Goal: Transaction & Acquisition: Purchase product/service

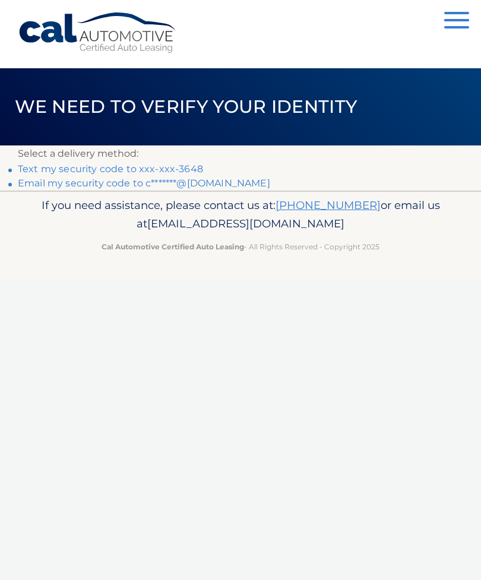
click at [178, 164] on link "Text my security code to xxx-xxx-3648" at bounding box center [110, 168] width 185 height 11
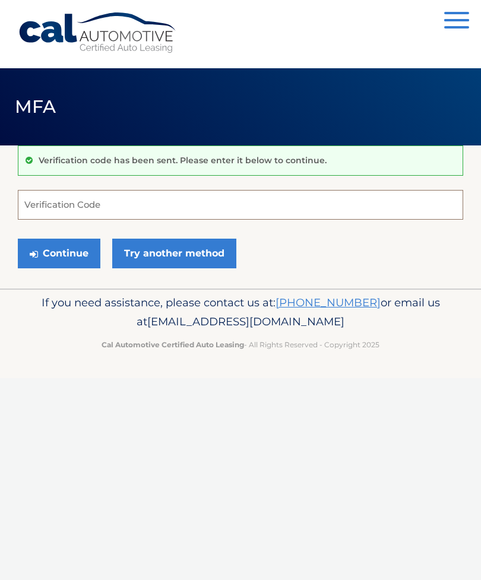
click at [105, 207] on input "Verification Code" at bounding box center [240, 205] width 445 height 30
type input "712102"
click at [71, 250] on button "Continue" at bounding box center [59, 254] width 83 height 30
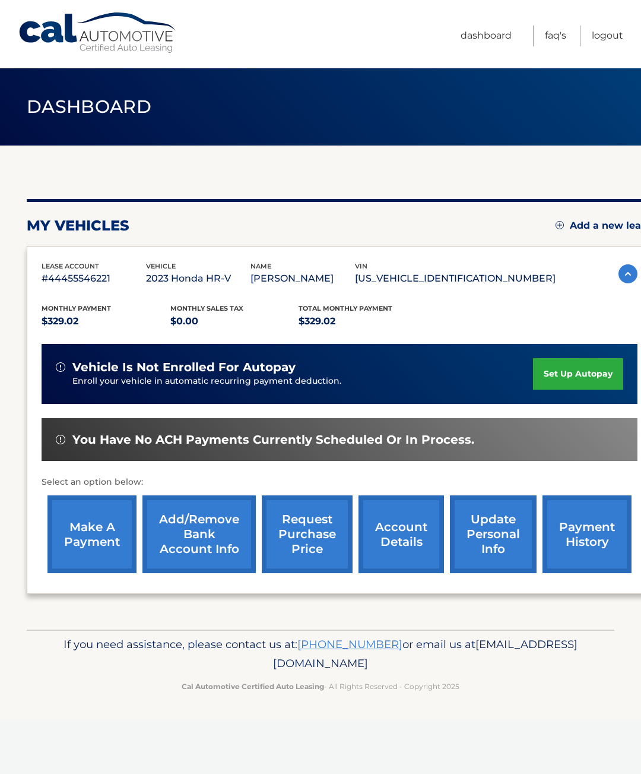
click at [97, 524] on link "make a payment" at bounding box center [92, 534] width 89 height 78
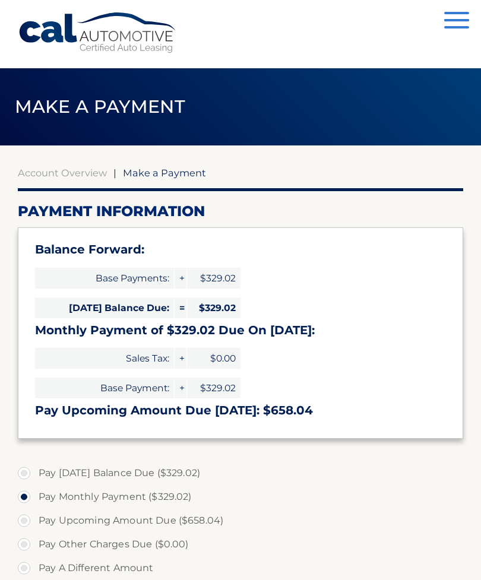
select select "YWEwYzMyMzItZGFjZS00NDQzLTk2YzctN2E2MTc5MDc3ZWEy"
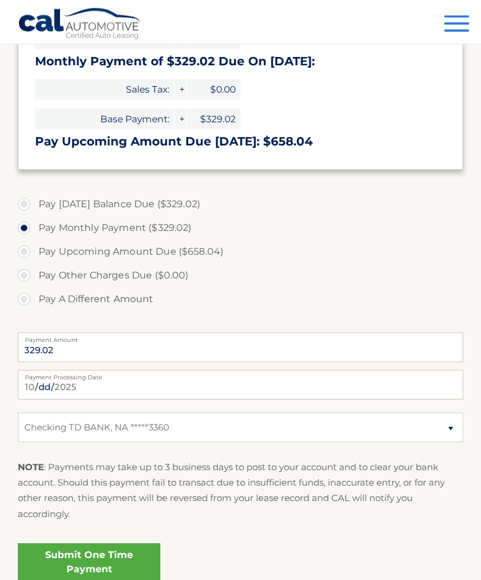
scroll to position [270, 0]
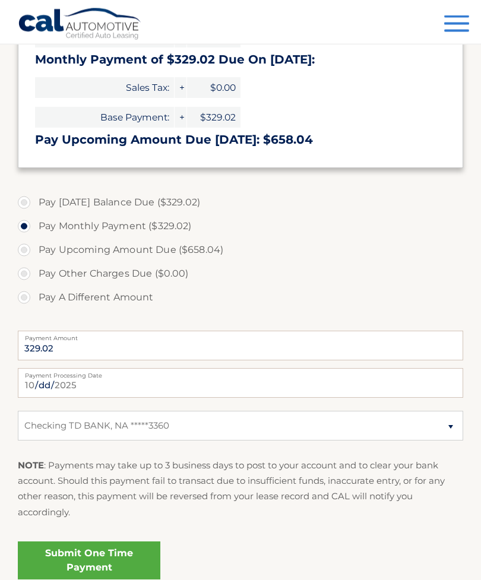
click at [110, 555] on link "Submit One Time Payment" at bounding box center [89, 561] width 143 height 38
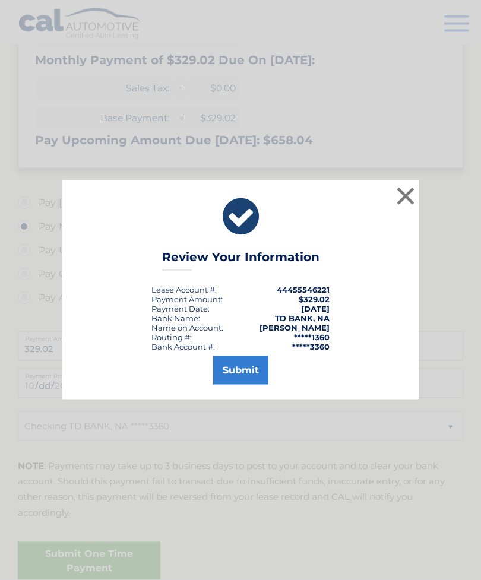
scroll to position [271, 0]
click at [238, 385] on button "Submit" at bounding box center [240, 370] width 55 height 29
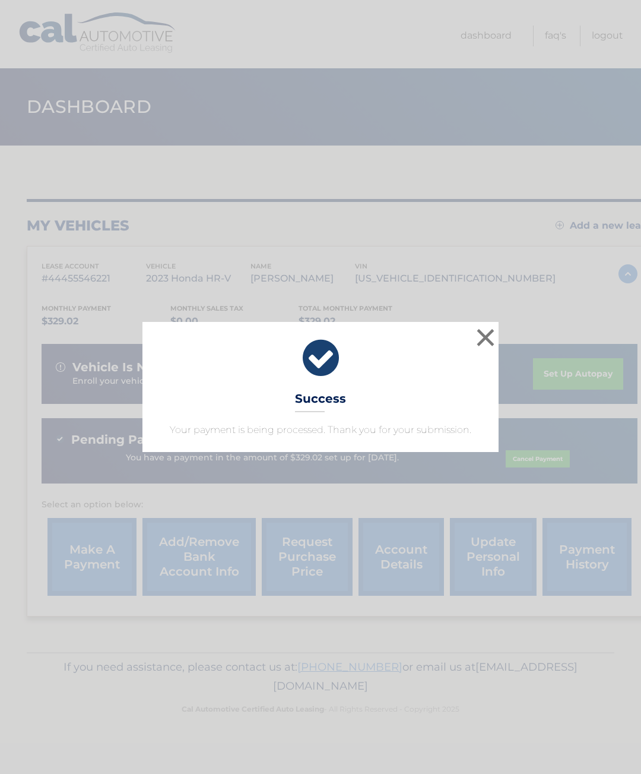
click at [488, 336] on button "×" at bounding box center [486, 337] width 24 height 24
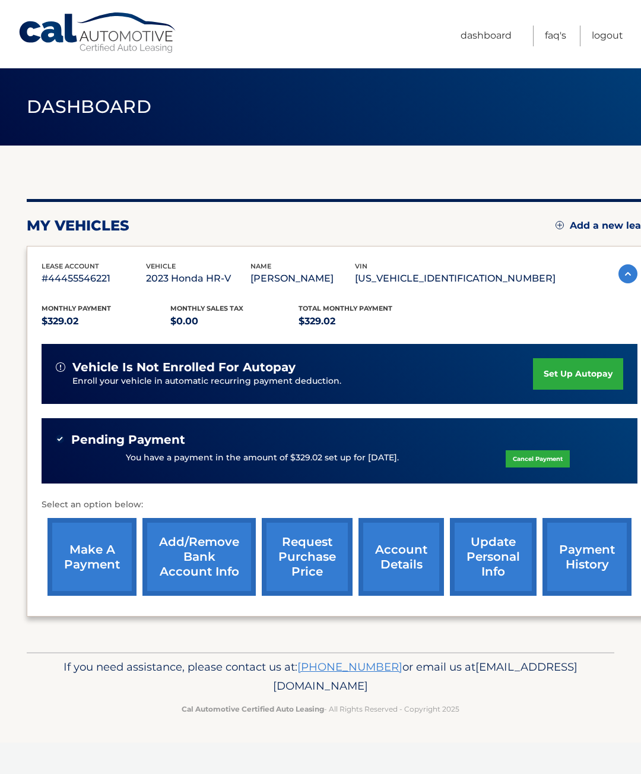
click at [609, 42] on link "Logout" at bounding box center [607, 36] width 31 height 21
